Goal: Information Seeking & Learning: Compare options

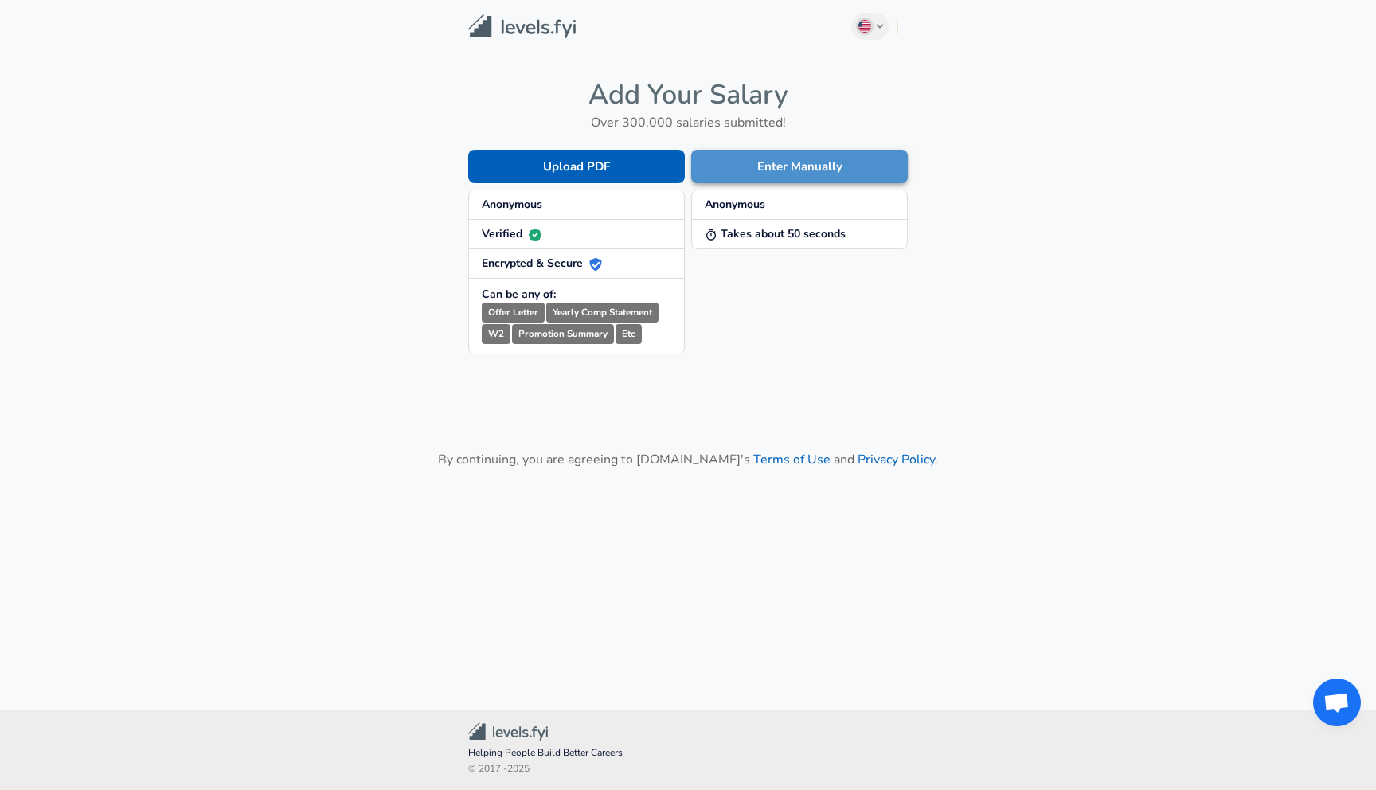
click at [753, 172] on button "Enter Manually" at bounding box center [799, 166] width 217 height 33
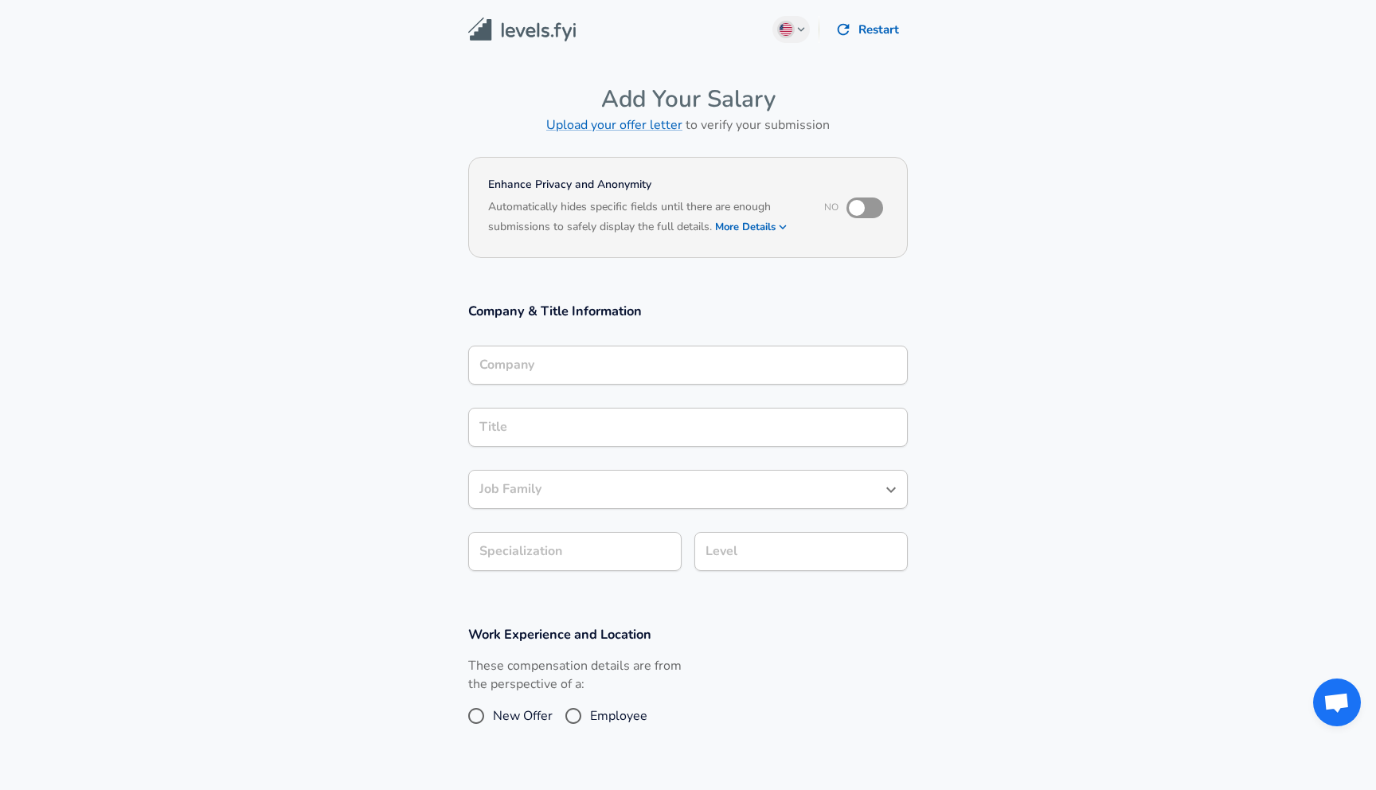
click at [666, 350] on div "Company" at bounding box center [687, 364] width 439 height 39
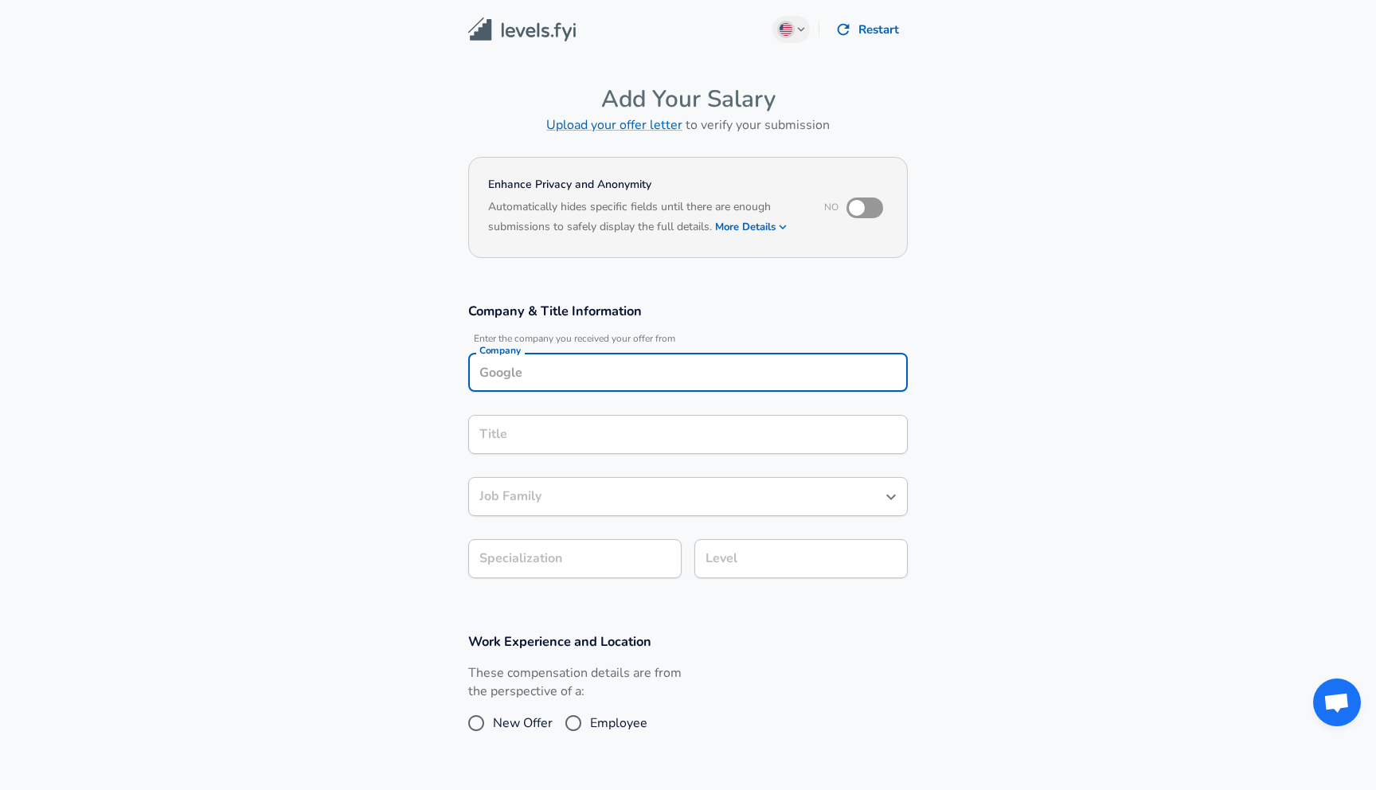
scroll to position [16, 0]
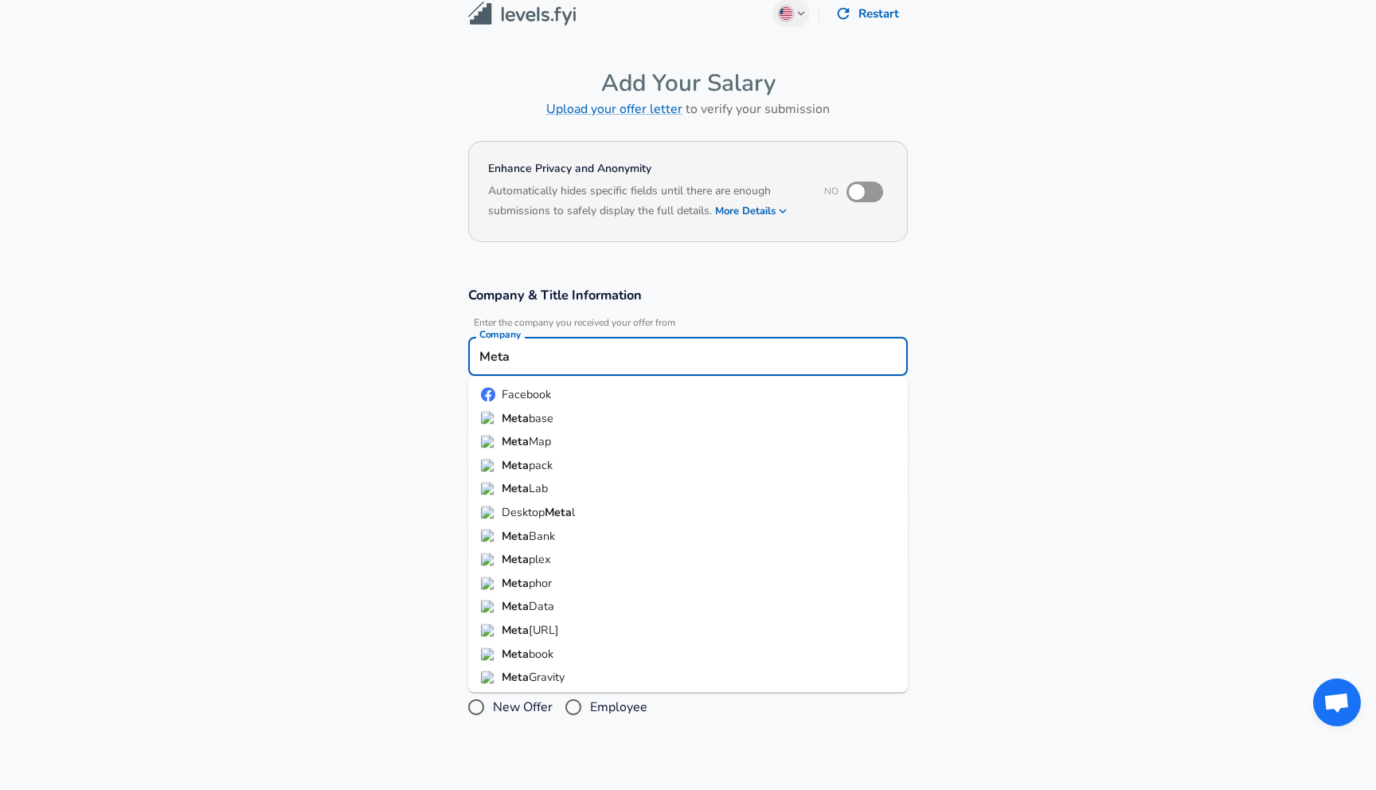
click at [576, 395] on li "Facebook" at bounding box center [687, 395] width 439 height 24
type input "Facebook"
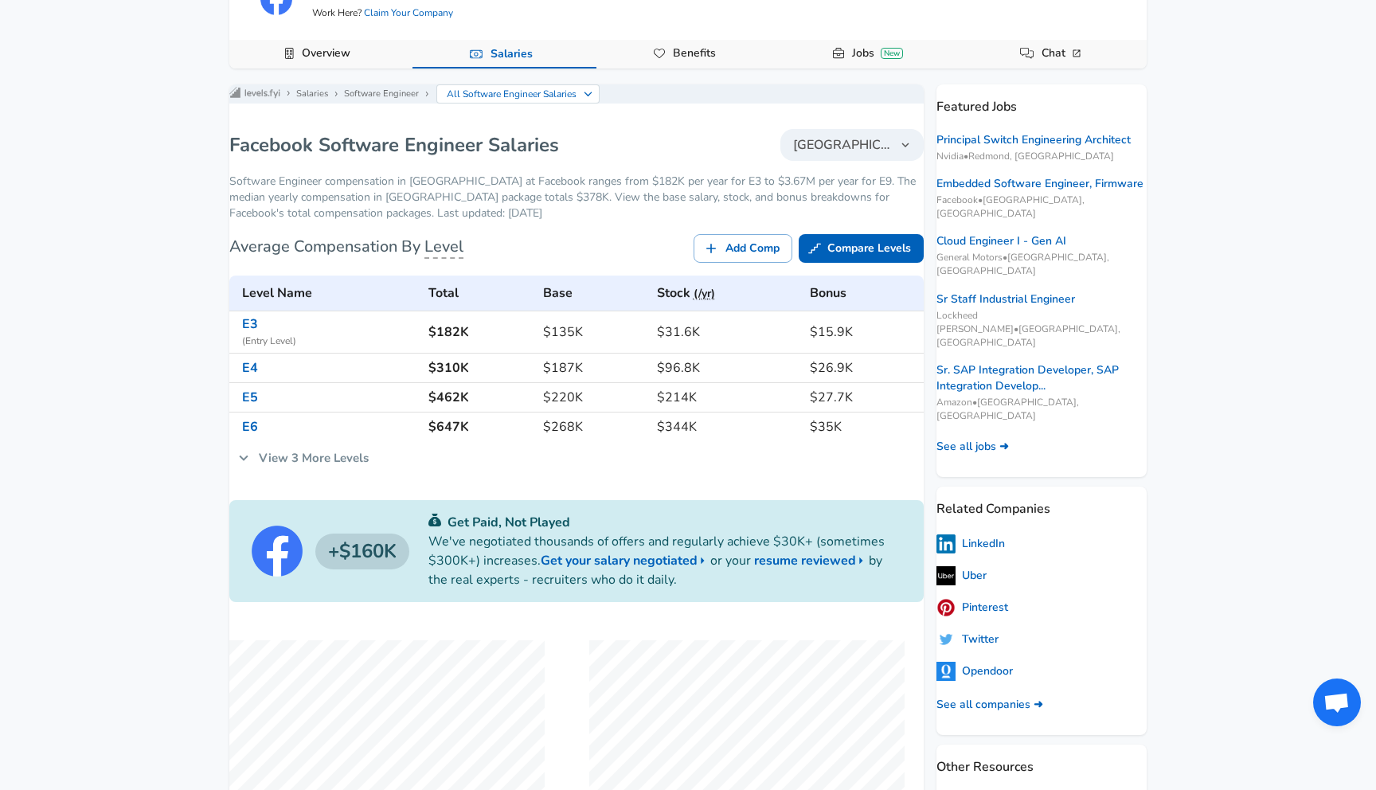
scroll to position [132, 0]
click at [861, 262] on link "Compare Levels" at bounding box center [860, 246] width 125 height 29
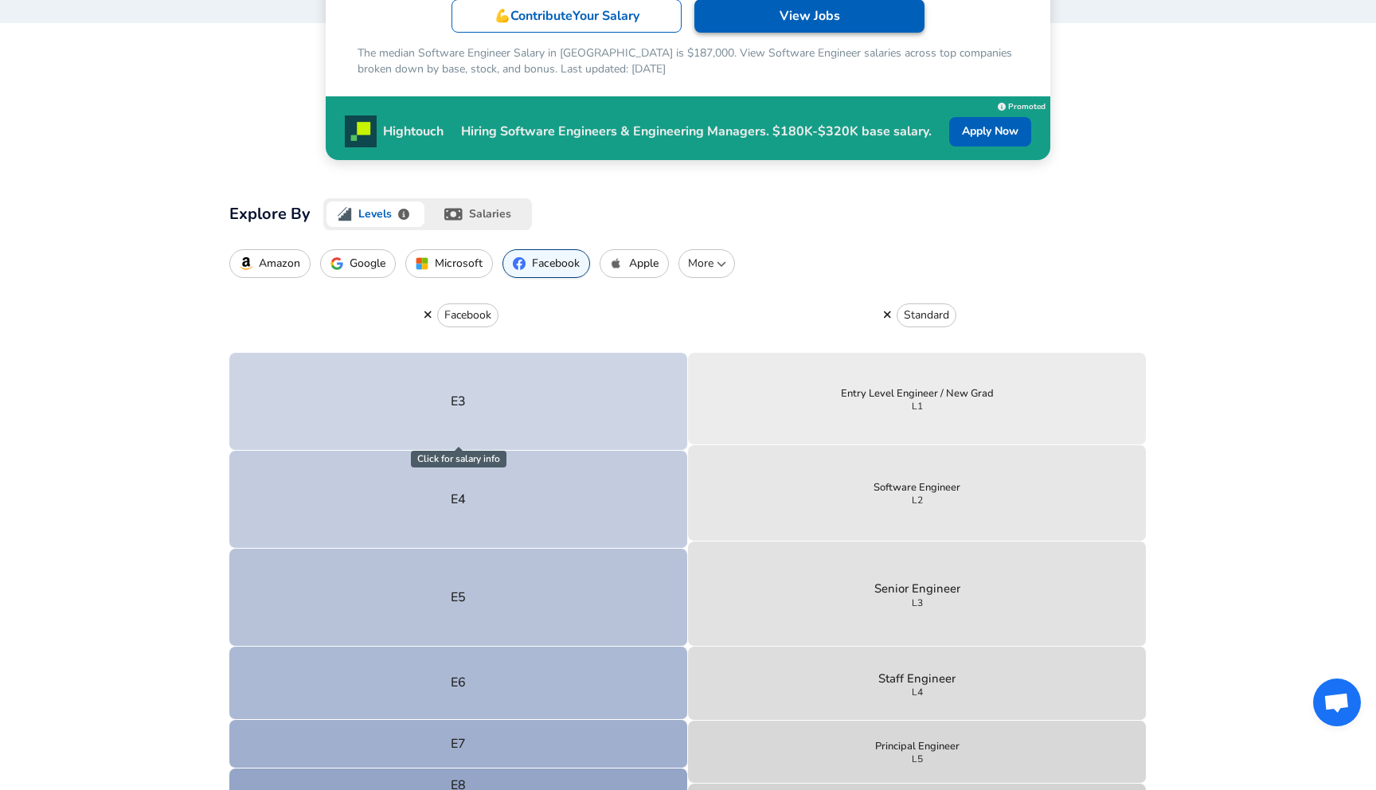
scroll to position [349, 0]
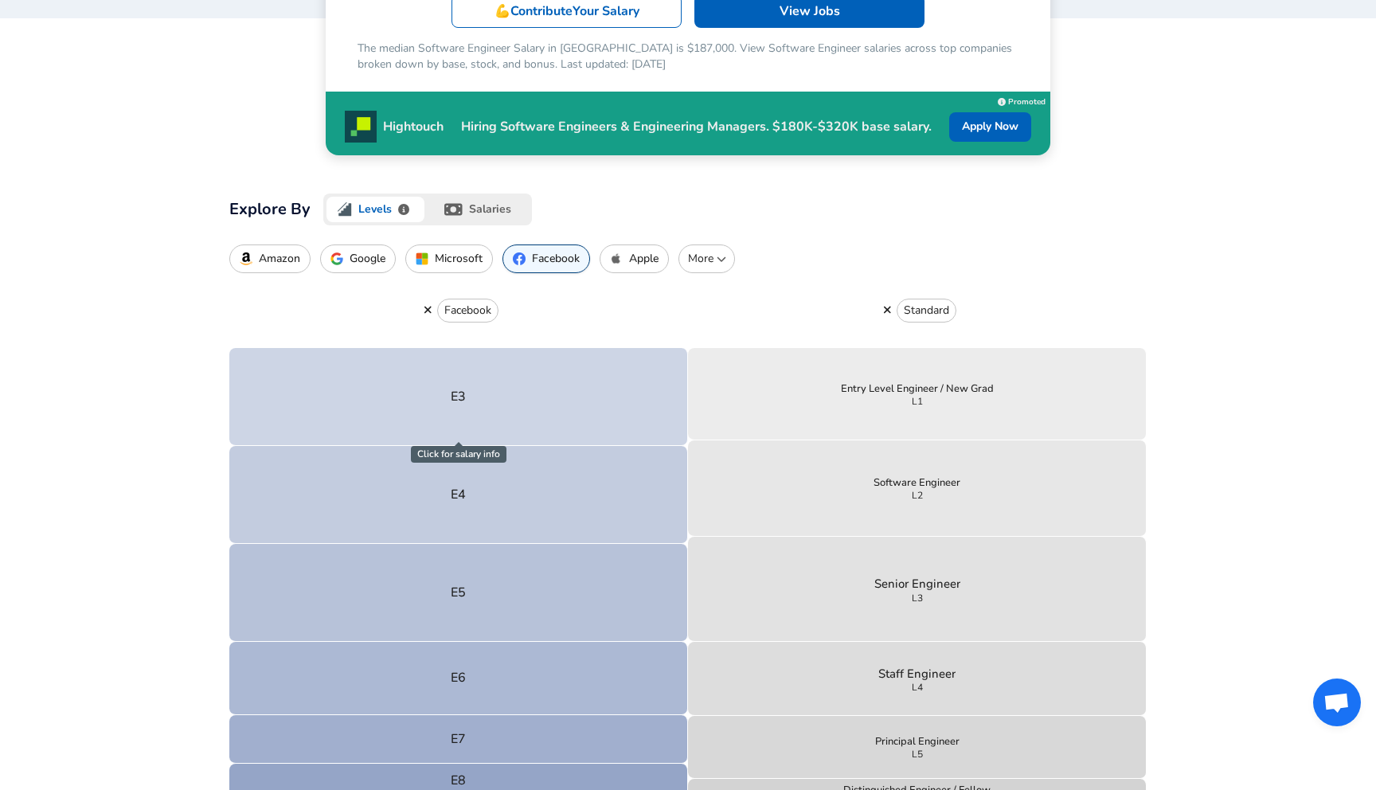
click at [361, 250] on button "Google" at bounding box center [358, 258] width 76 height 29
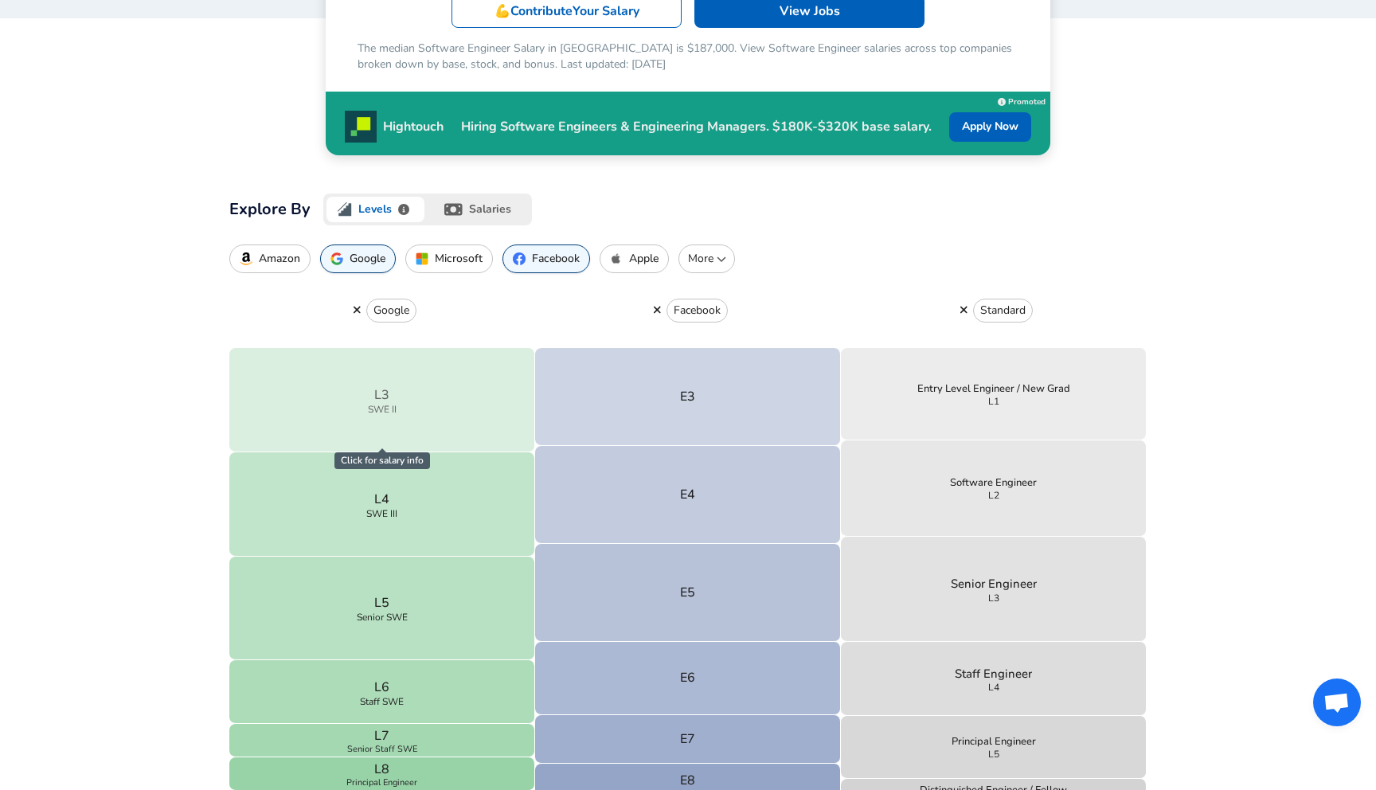
click at [494, 402] on button "L3 SWE II" at bounding box center [382, 400] width 306 height 104
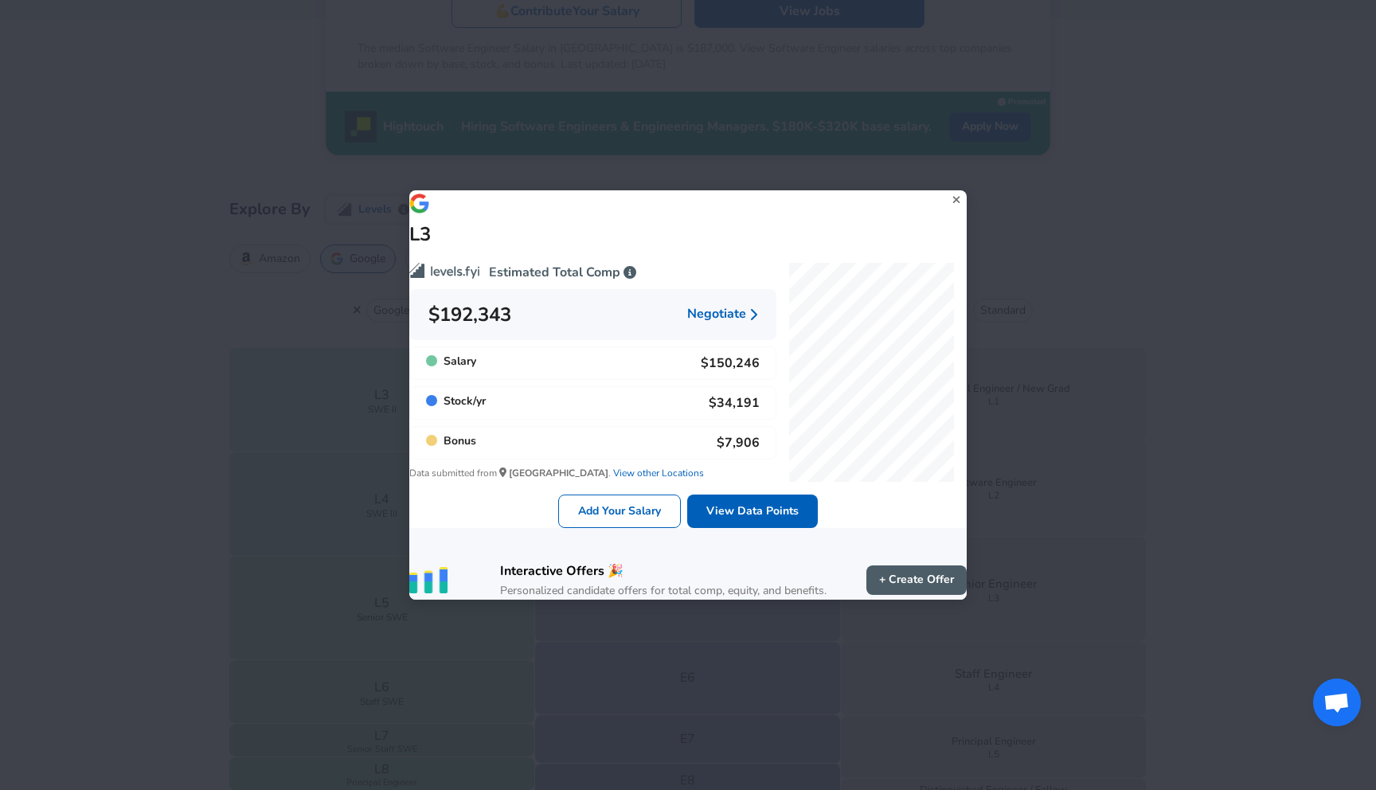
click at [1063, 491] on div "L3 Estimated Total Comp $192,343 Negotiate Salary $150,246 Stock / yr $34,191 B…" at bounding box center [688, 395] width 1376 height 790
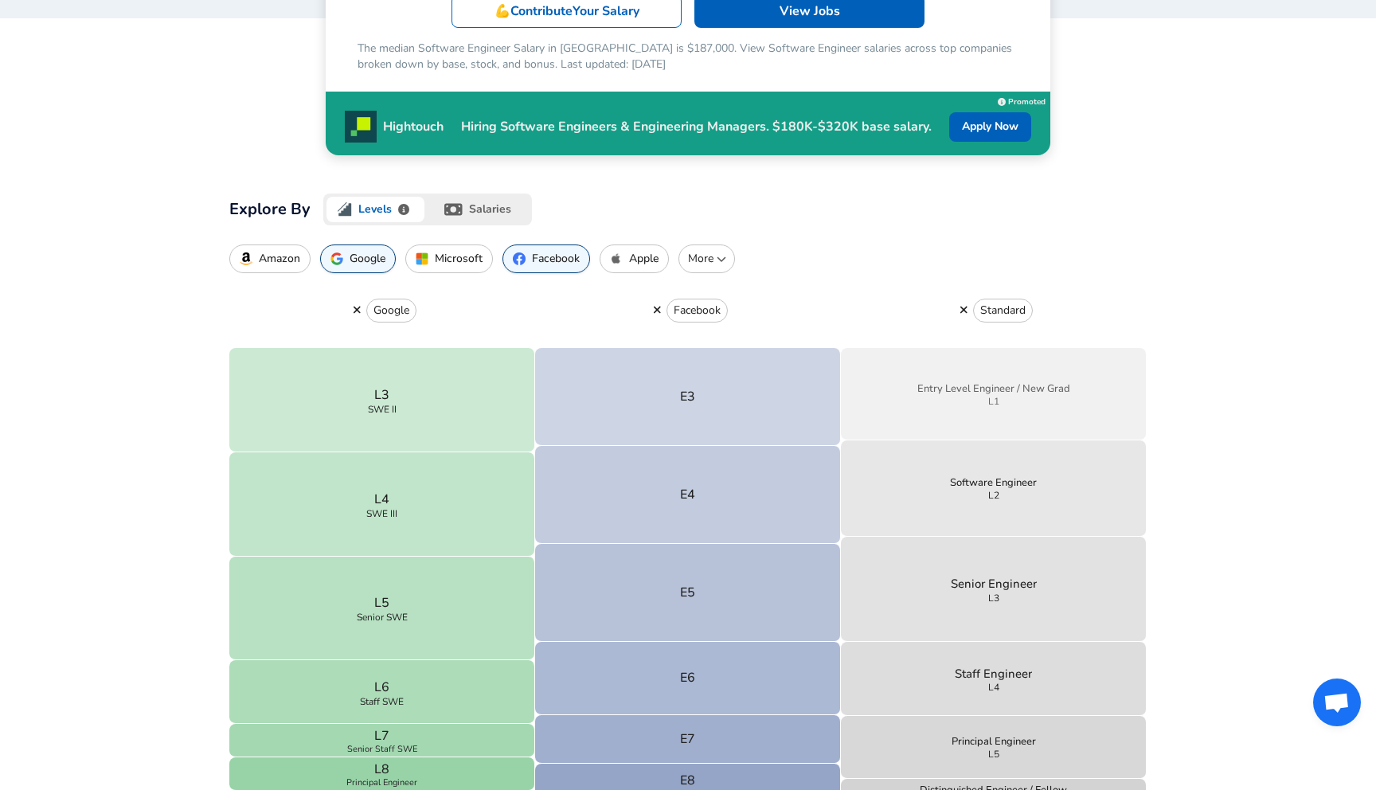
click at [946, 419] on button "Entry Level Engineer / New Grad L1" at bounding box center [994, 394] width 306 height 92
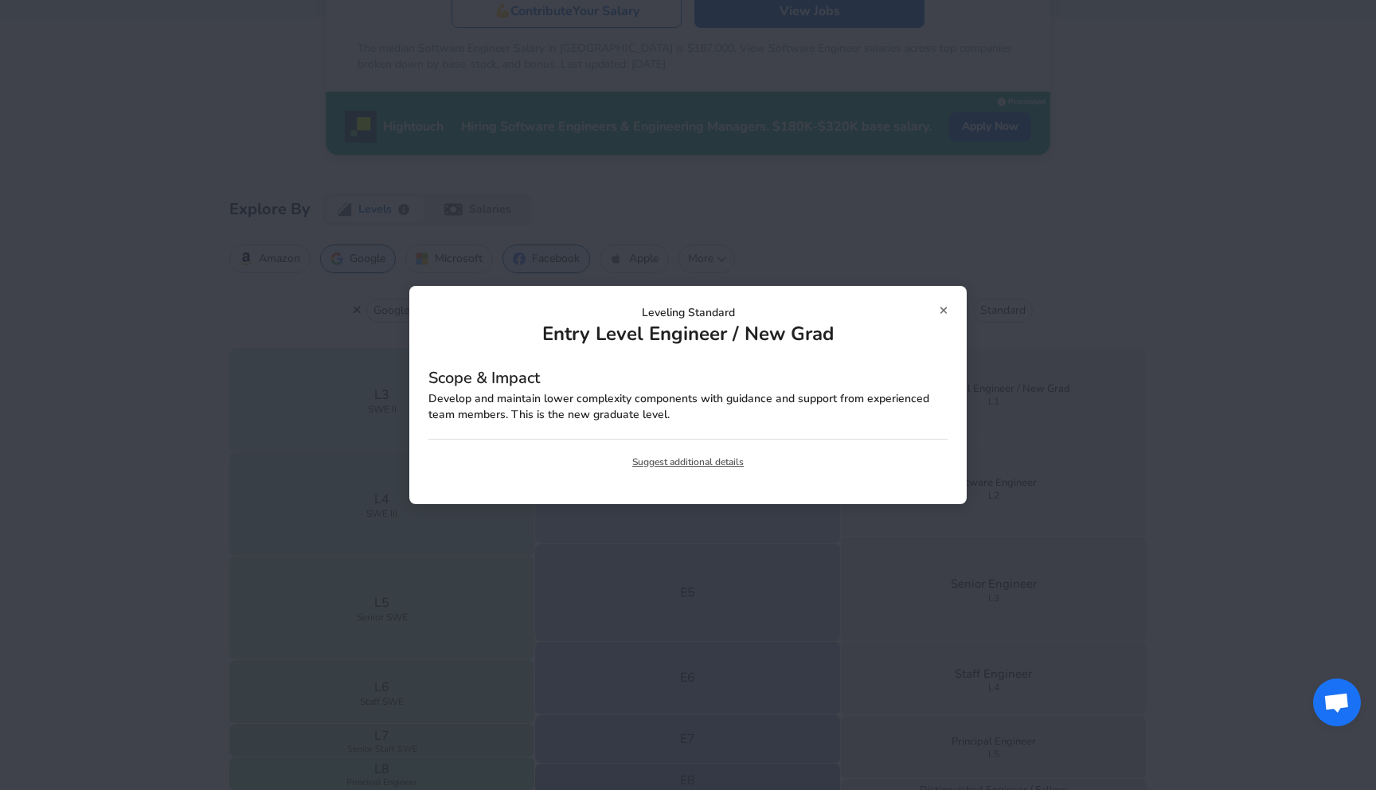
click at [1066, 413] on div "Leveling Standard Entry Level Engineer / New Grad Scope & Impact Develop and ma…" at bounding box center [688, 395] width 1376 height 790
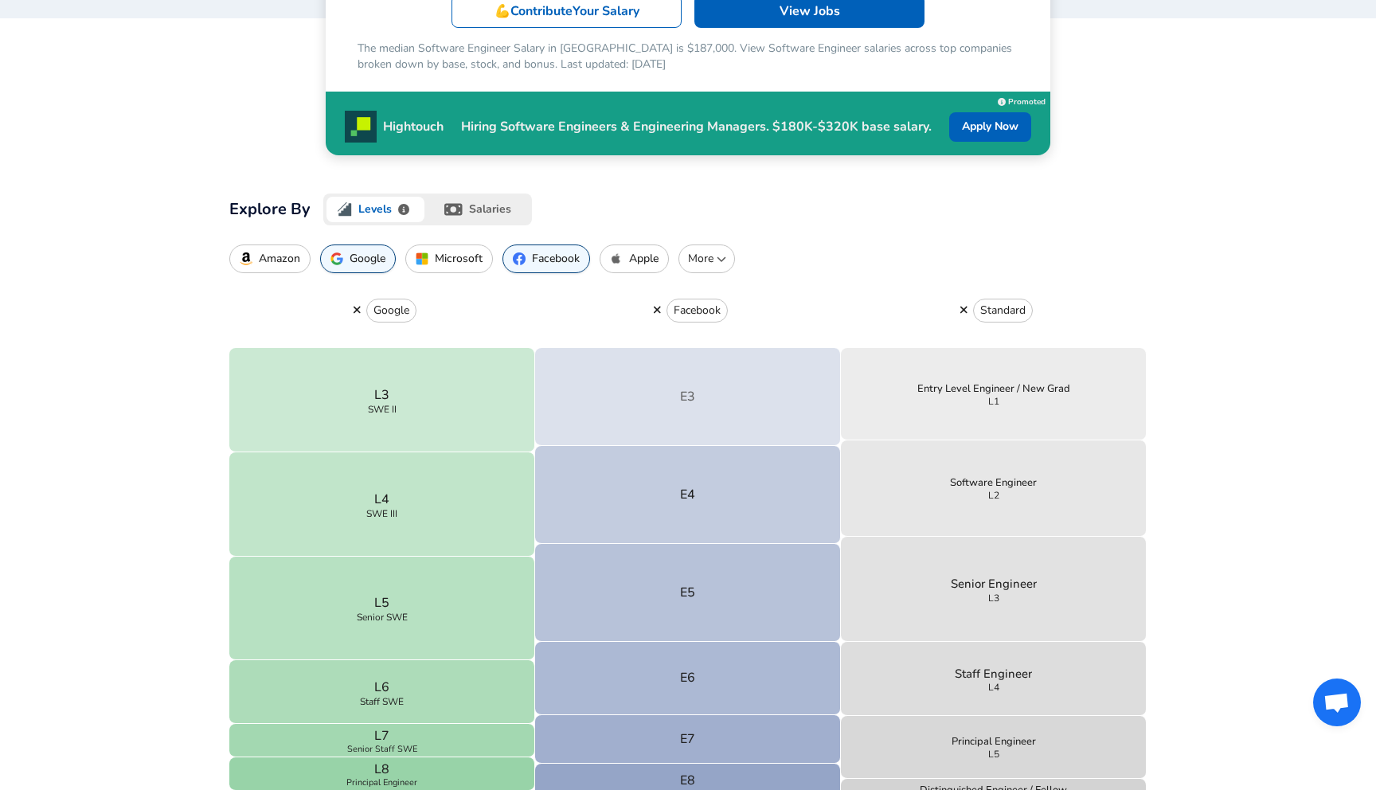
click at [615, 399] on button "E3" at bounding box center [688, 397] width 306 height 98
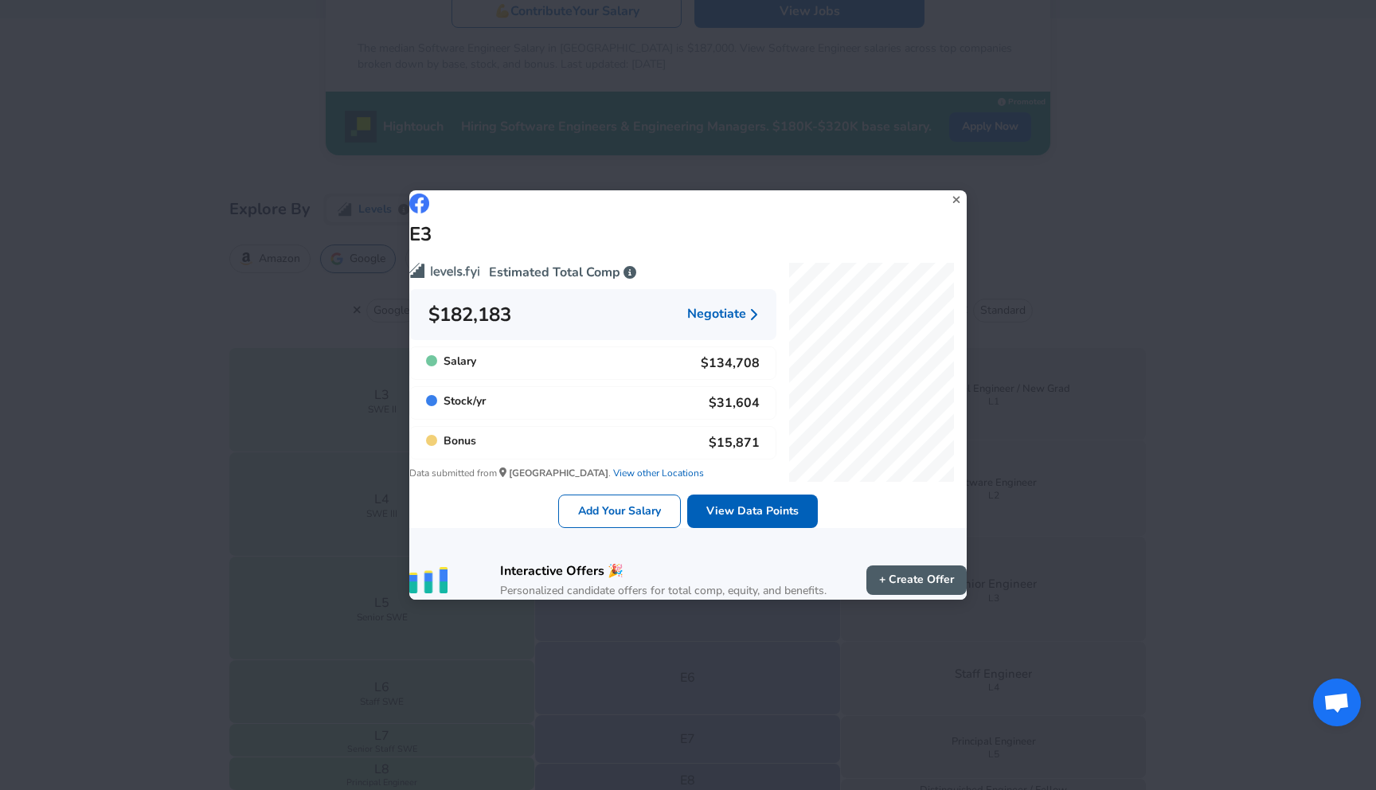
click at [369, 380] on div "E3 Estimated Total Comp $182,183 Negotiate Salary $134,708 Stock / yr $31,604 B…" at bounding box center [688, 395] width 1376 height 790
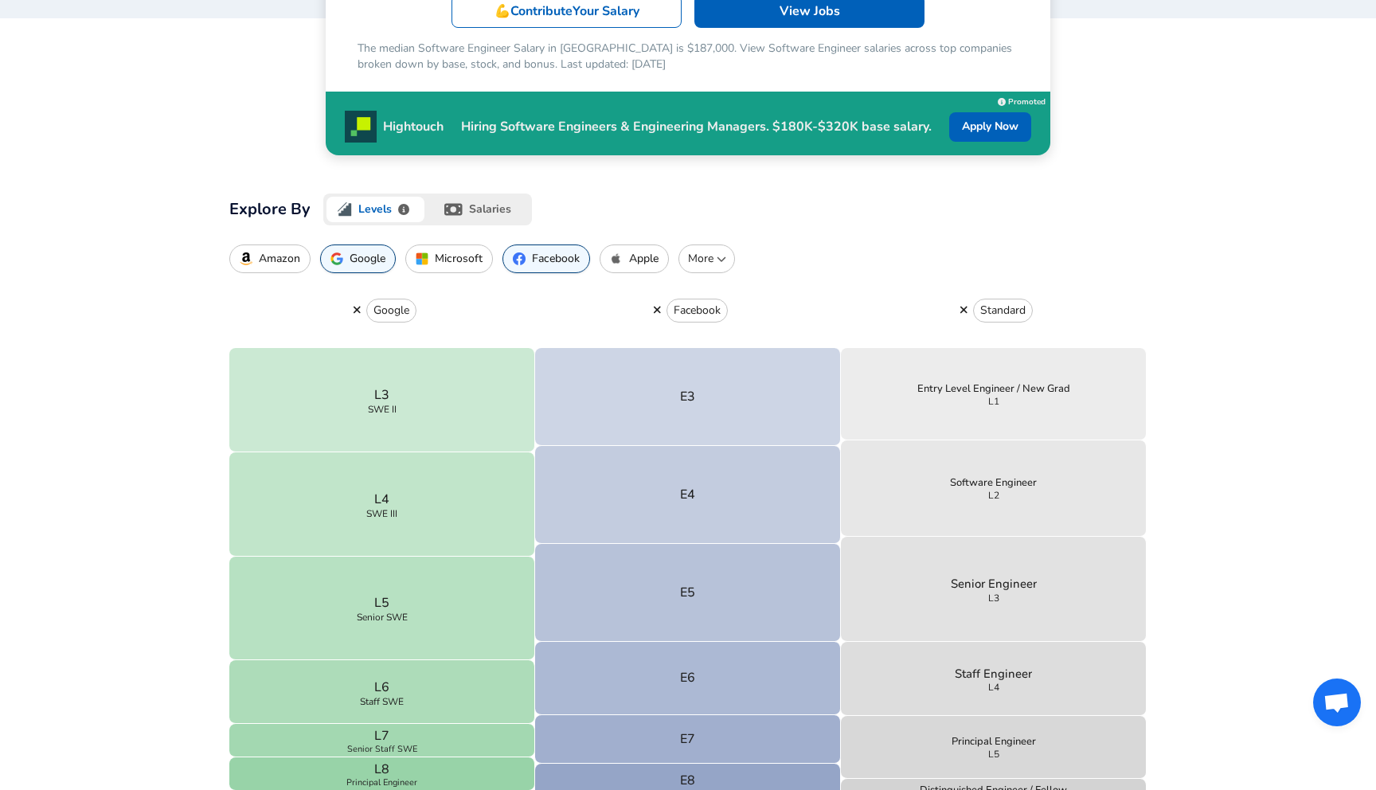
click at [277, 250] on button "Amazon" at bounding box center [269, 258] width 81 height 29
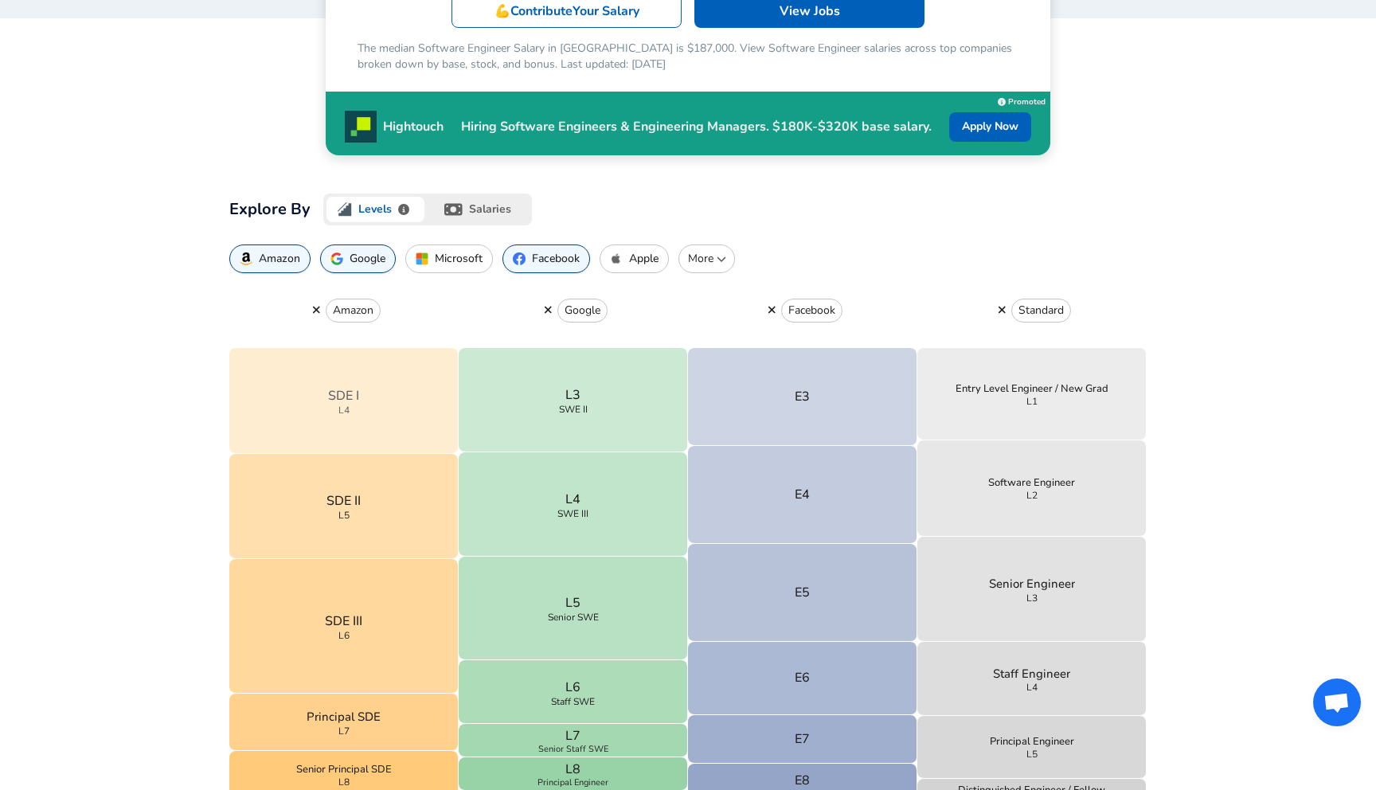
click at [346, 405] on span "L4" at bounding box center [343, 410] width 11 height 10
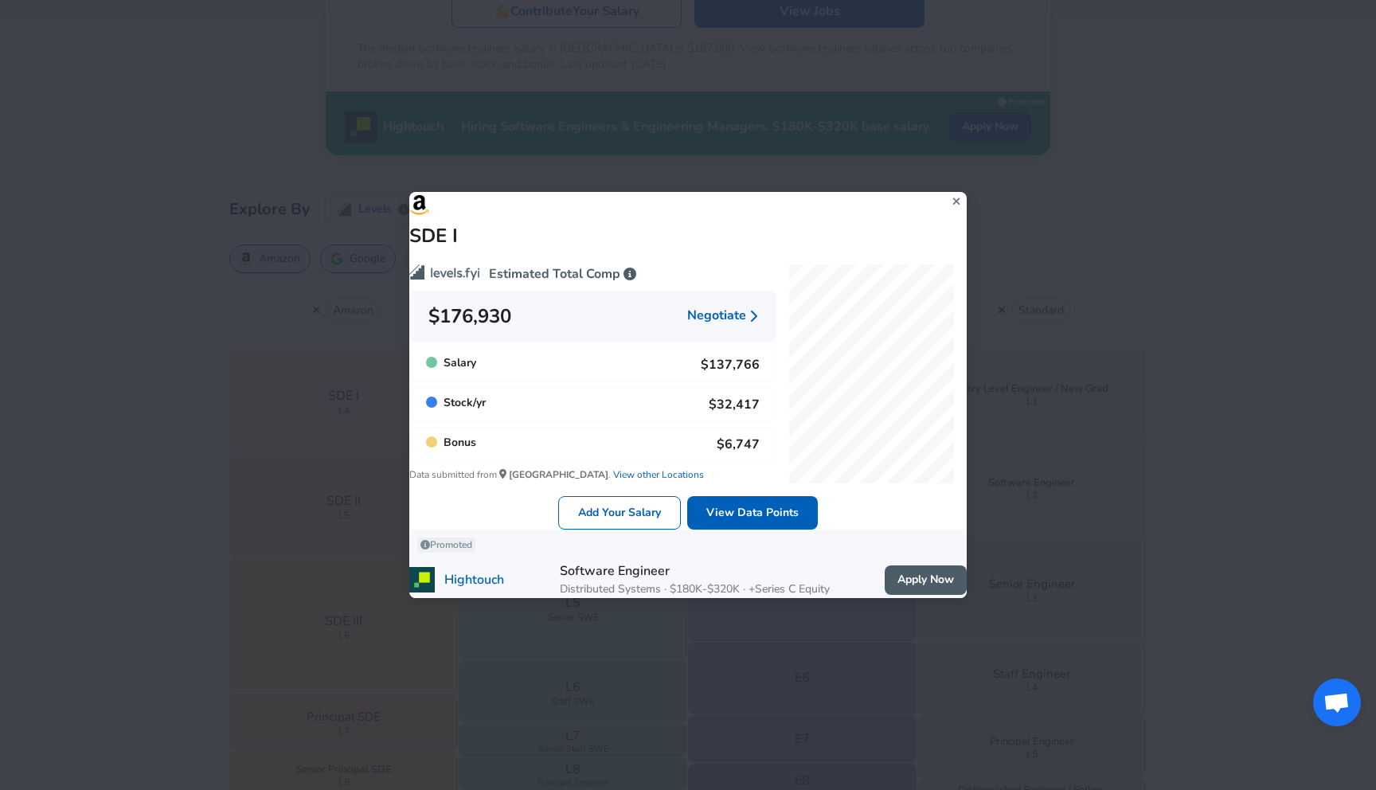
click at [946, 189] on icon at bounding box center [956, 201] width 21 height 24
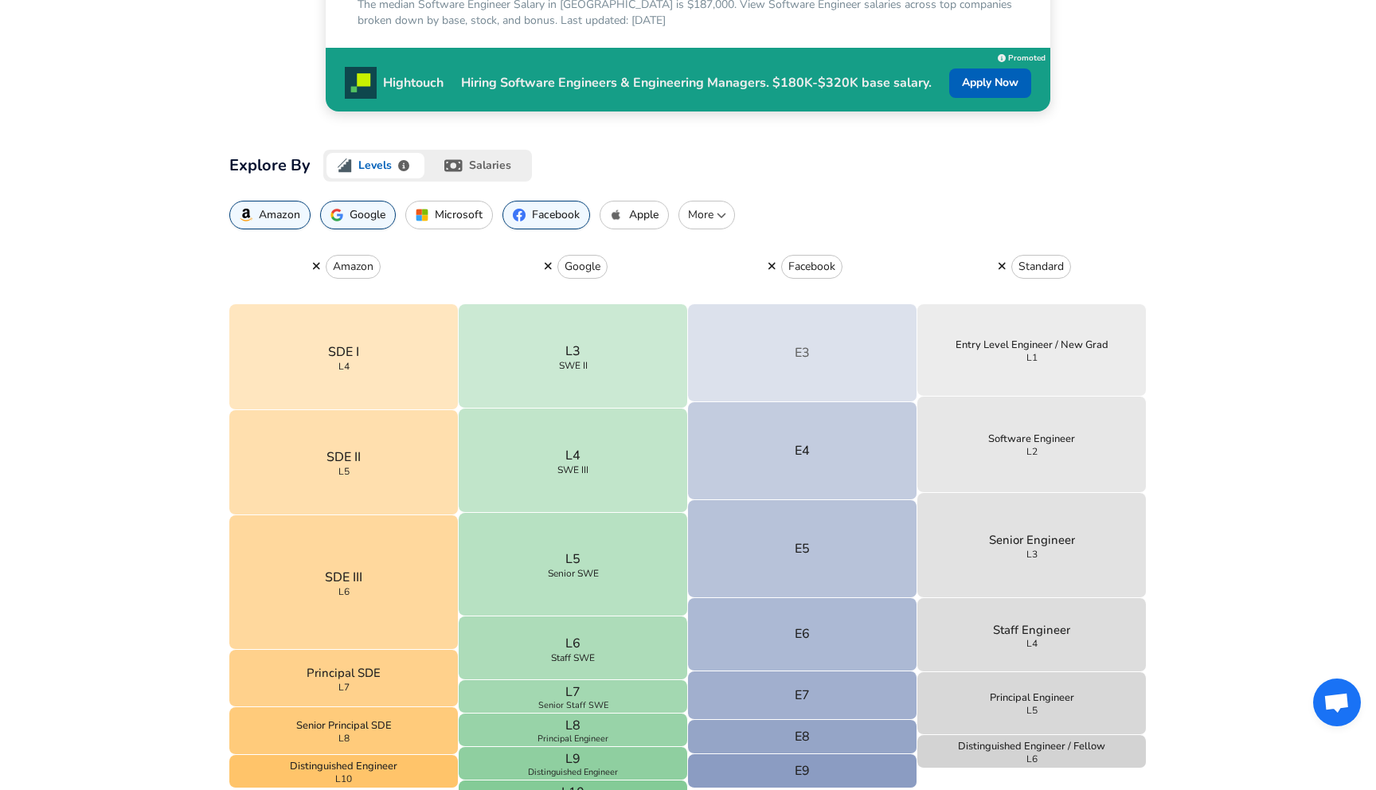
scroll to position [439, 0]
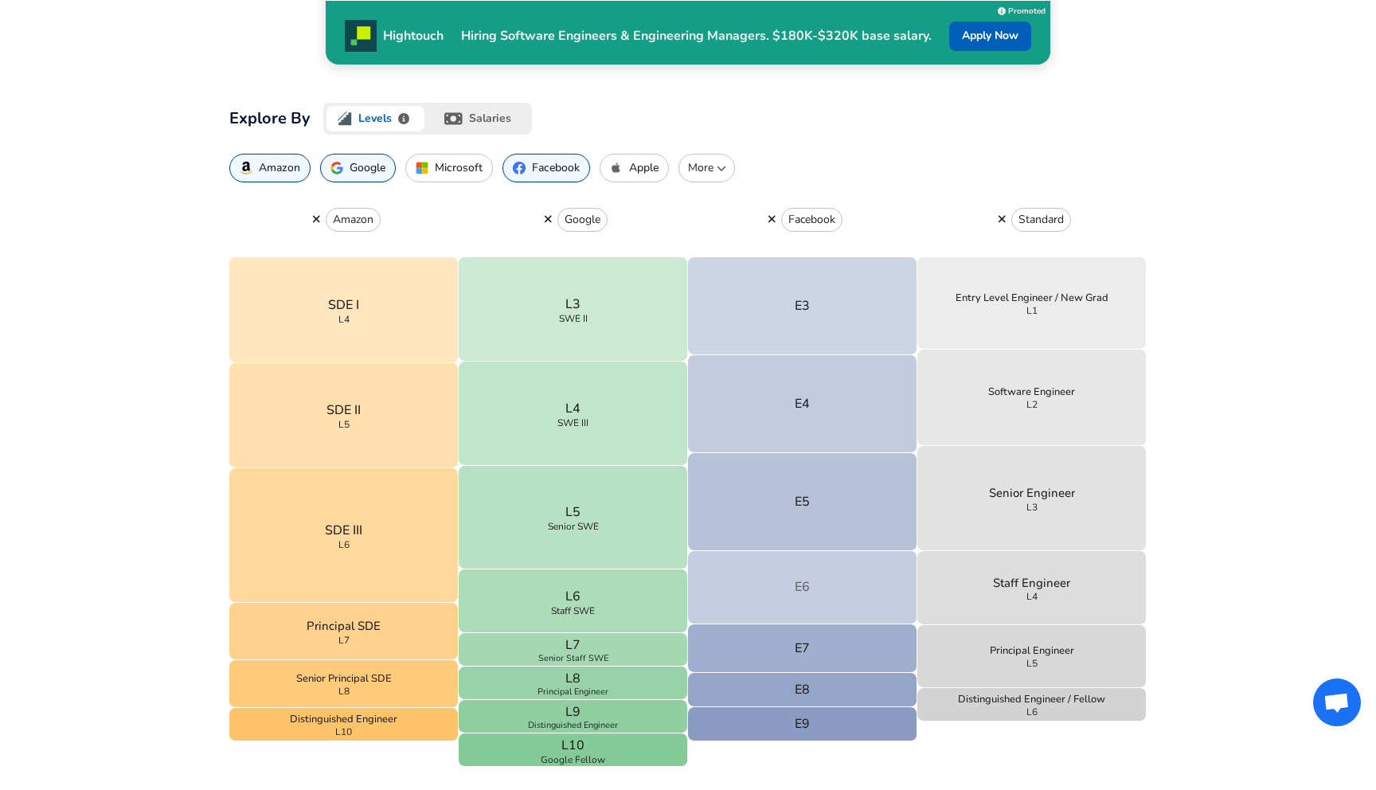
click at [771, 562] on button "E6" at bounding box center [802, 587] width 229 height 73
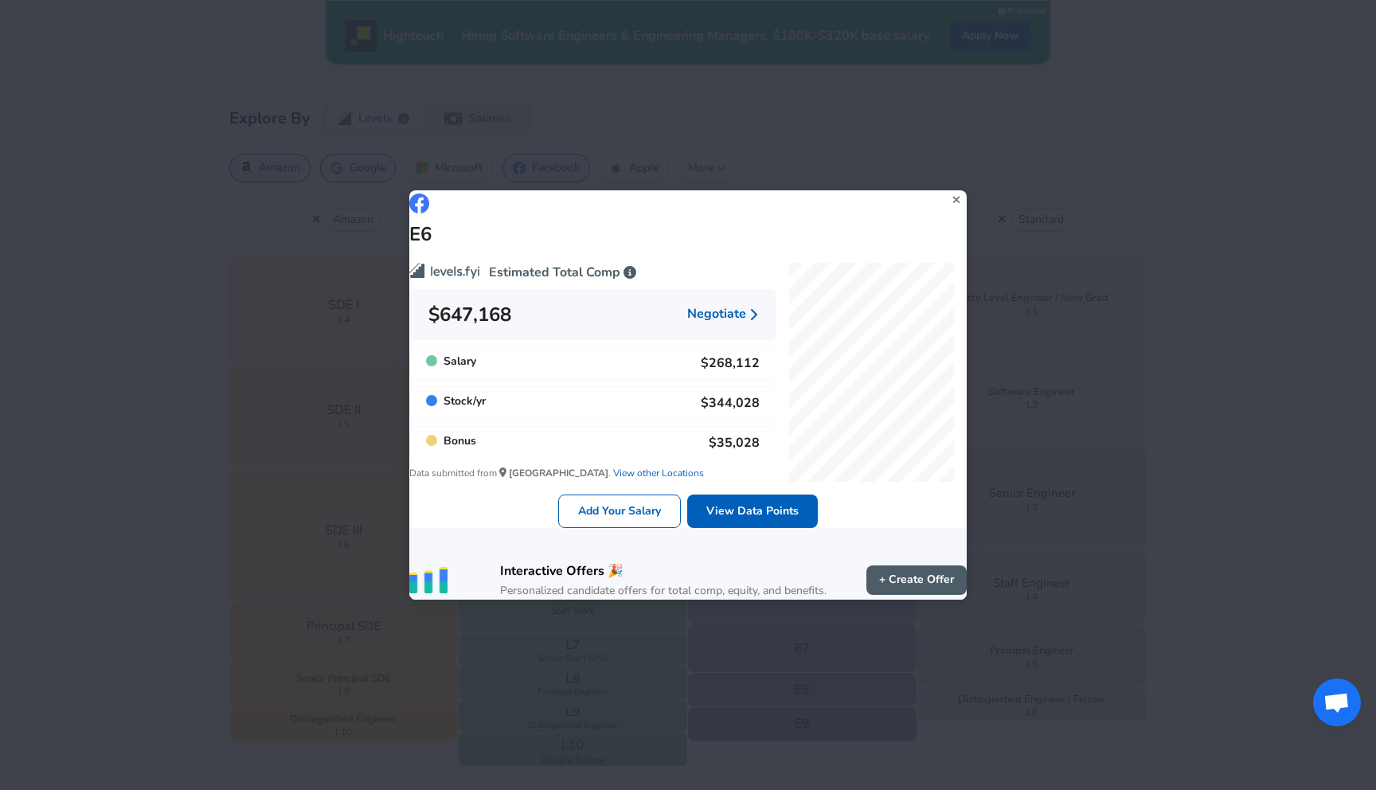
click at [1075, 523] on div "E6 Estimated Total Comp $647,168 Negotiate Salary $268,112 Stock / yr $344,028 …" at bounding box center [688, 395] width 1376 height 790
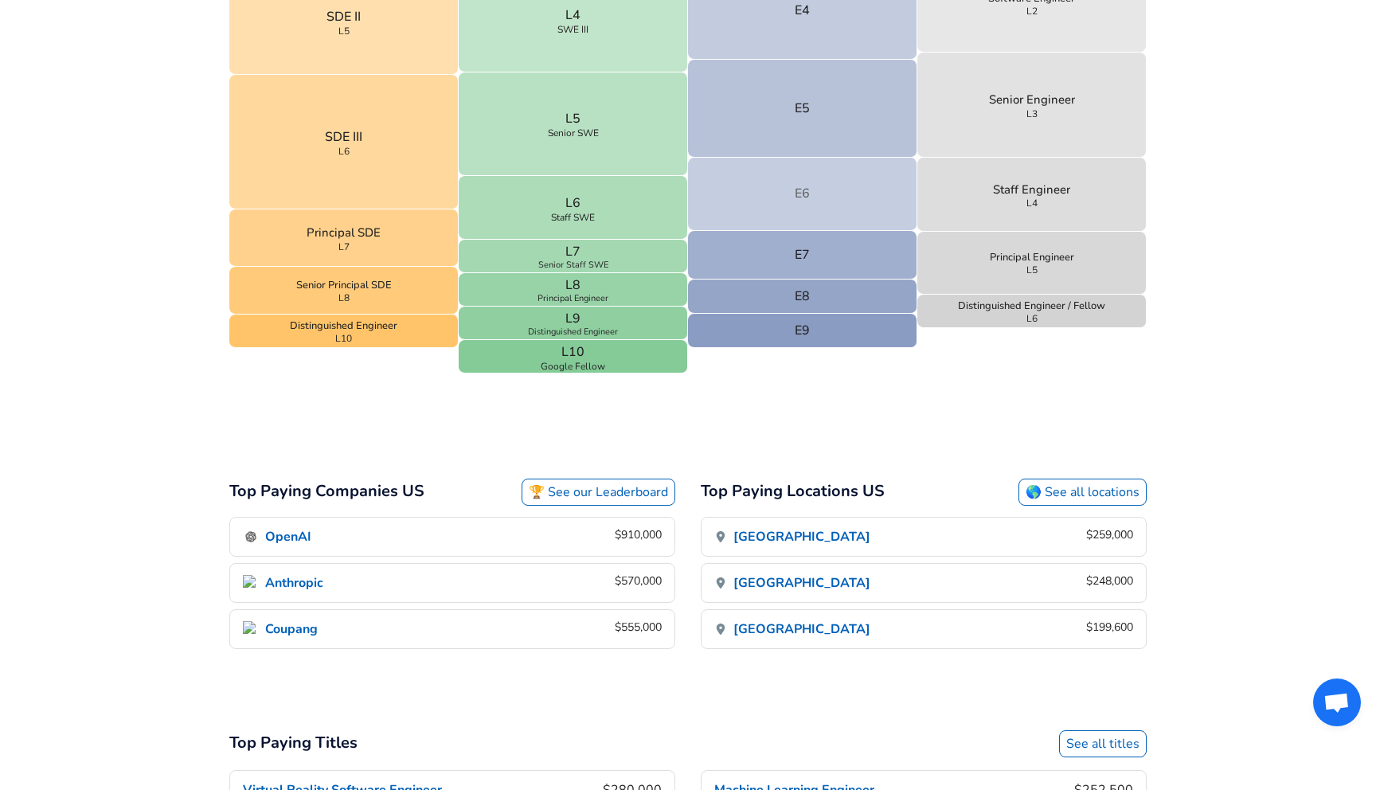
scroll to position [833, 0]
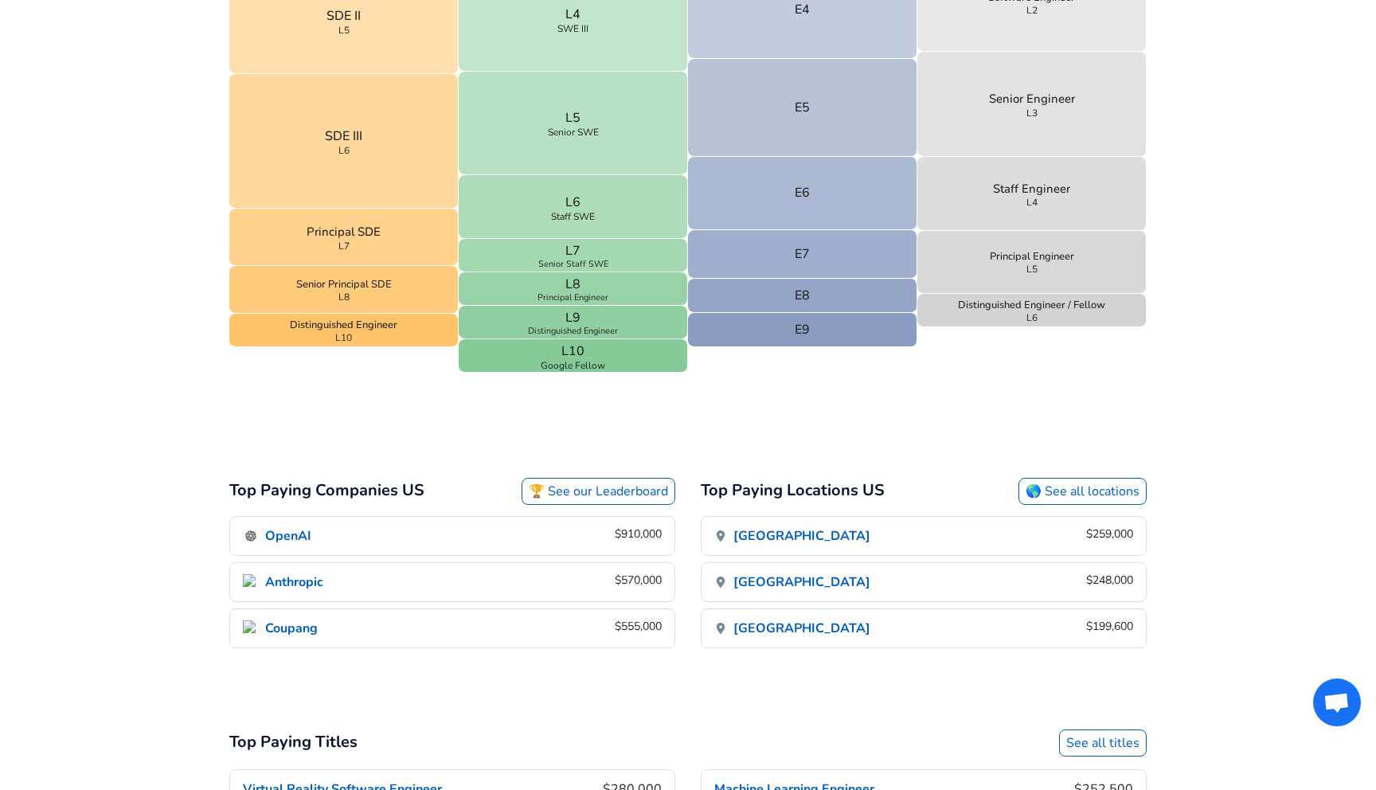
click at [392, 536] on link "OpenAI $910,000" at bounding box center [452, 536] width 444 height 38
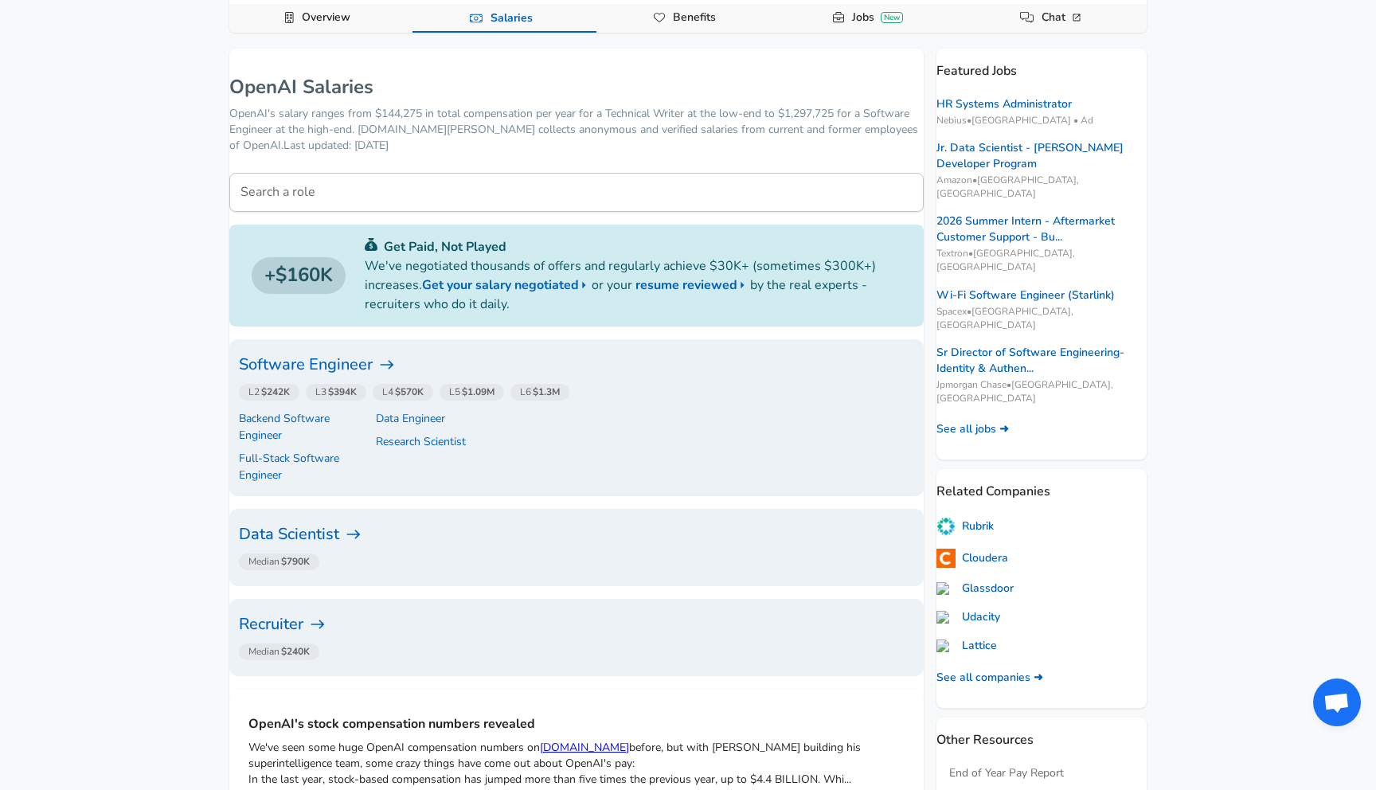
scroll to position [165, 0]
click at [377, 357] on h6 "Software Engineer" at bounding box center [576, 365] width 675 height 25
